Goal: Find specific page/section: Find specific page/section

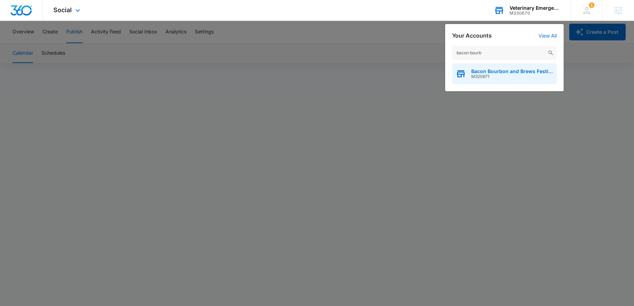
type input "bacon bourb"
click at [495, 75] on span "M320671" at bounding box center [512, 76] width 82 height 5
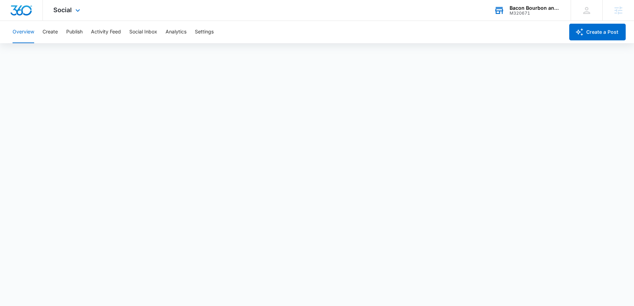
click at [67, 14] on div "Social Apps Websites Forms CRM Email Social Payments POS Content Ads Intelligen…" at bounding box center [67, 10] width 49 height 21
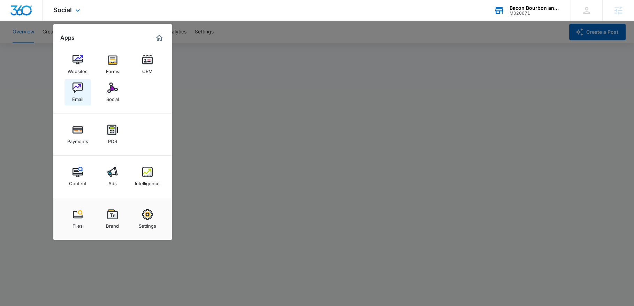
click at [80, 101] on div "Email" at bounding box center [77, 97] width 11 height 9
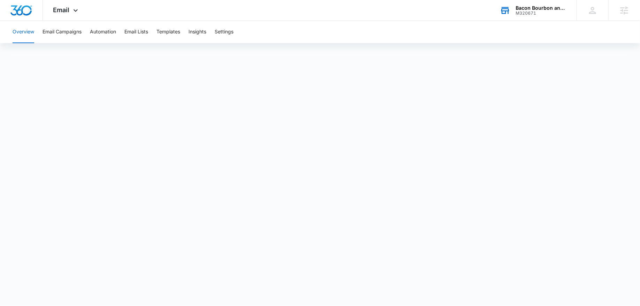
click at [513, 11] on div "Bacon Bourbon and Brews Festival M320671 Your Accounts View All" at bounding box center [532, 10] width 87 height 21
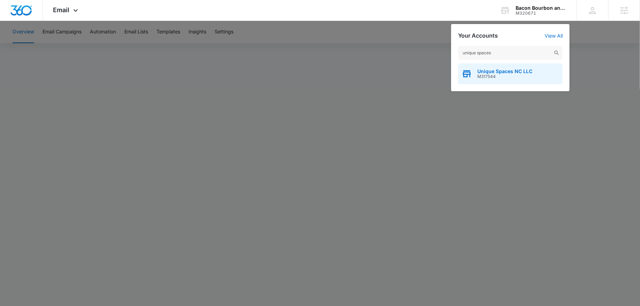
type input "unique spaces"
click at [490, 77] on span "M317544" at bounding box center [504, 76] width 55 height 5
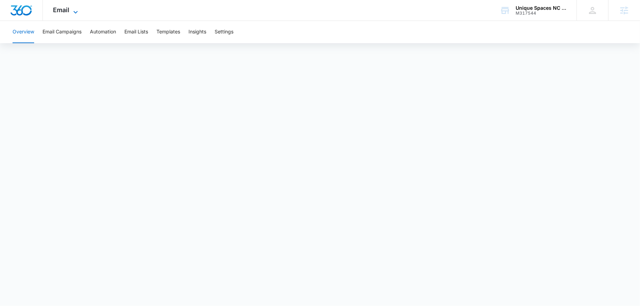
click at [74, 15] on icon at bounding box center [75, 12] width 8 height 8
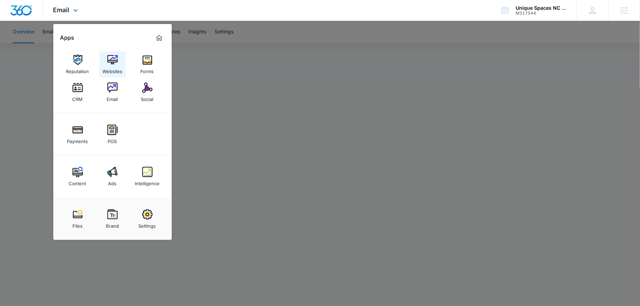
click at [118, 65] on link "Websites" at bounding box center [112, 64] width 26 height 26
